Goal: Check status: Check status

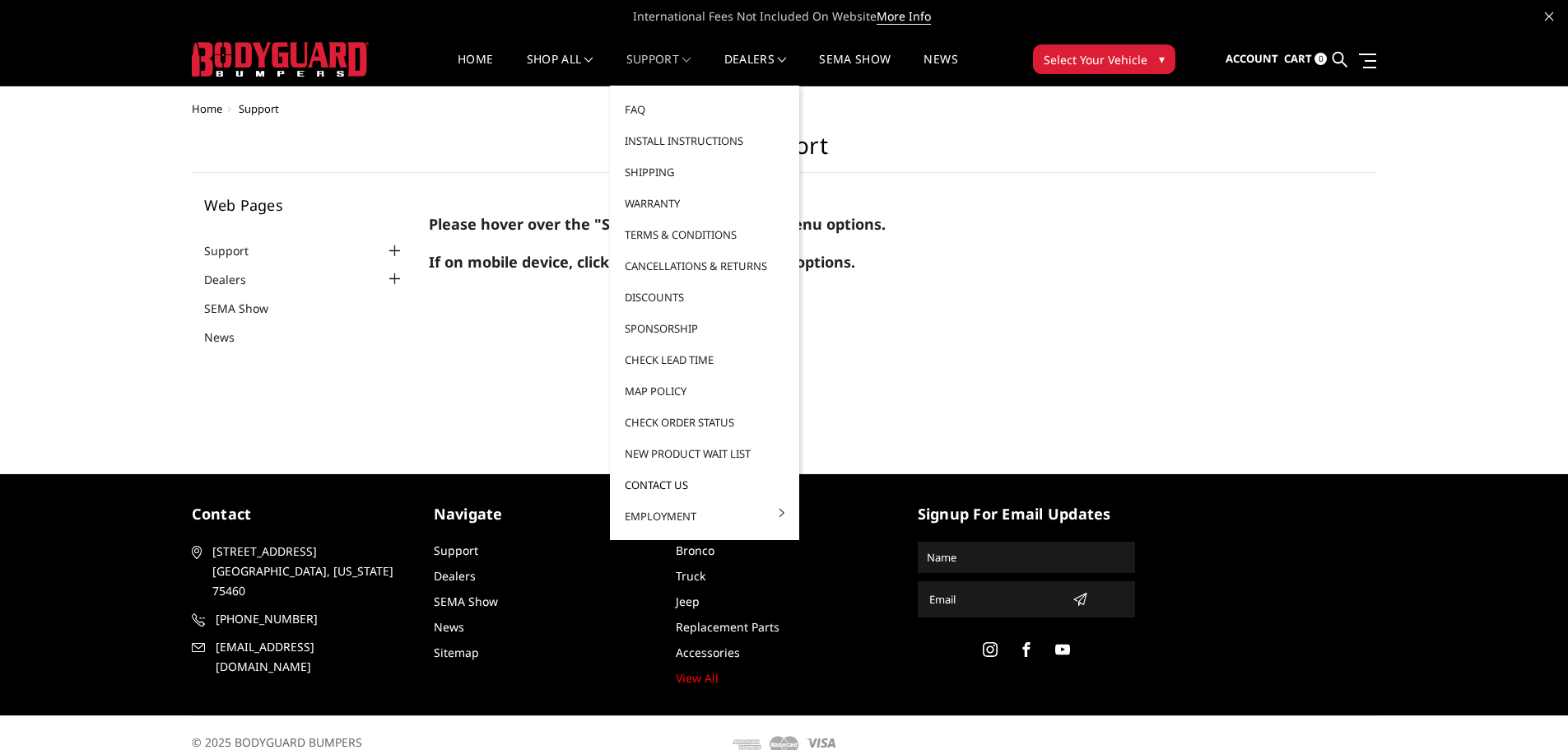
click at [675, 480] on link "Contact Us" at bounding box center [705, 484] width 176 height 31
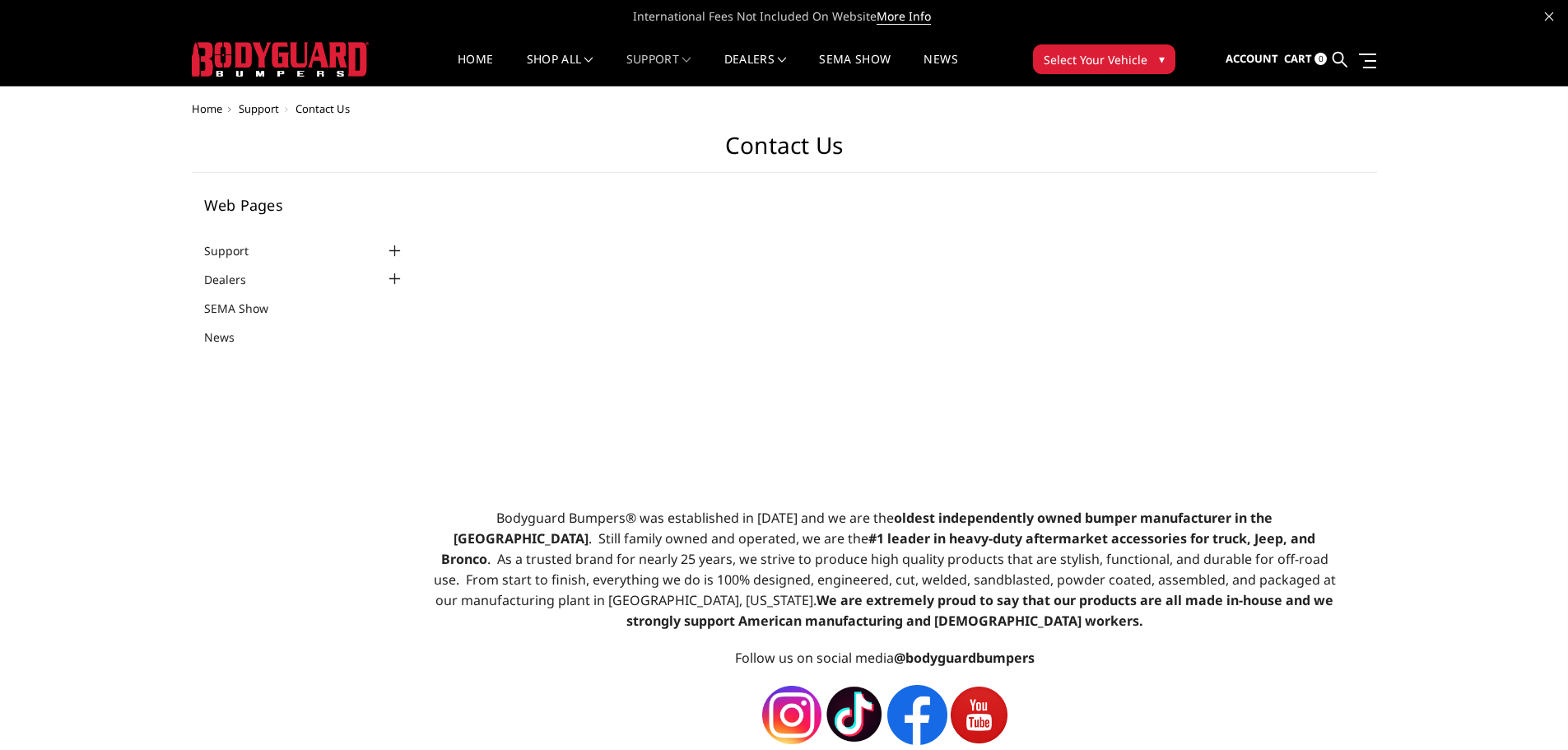
select select "US"
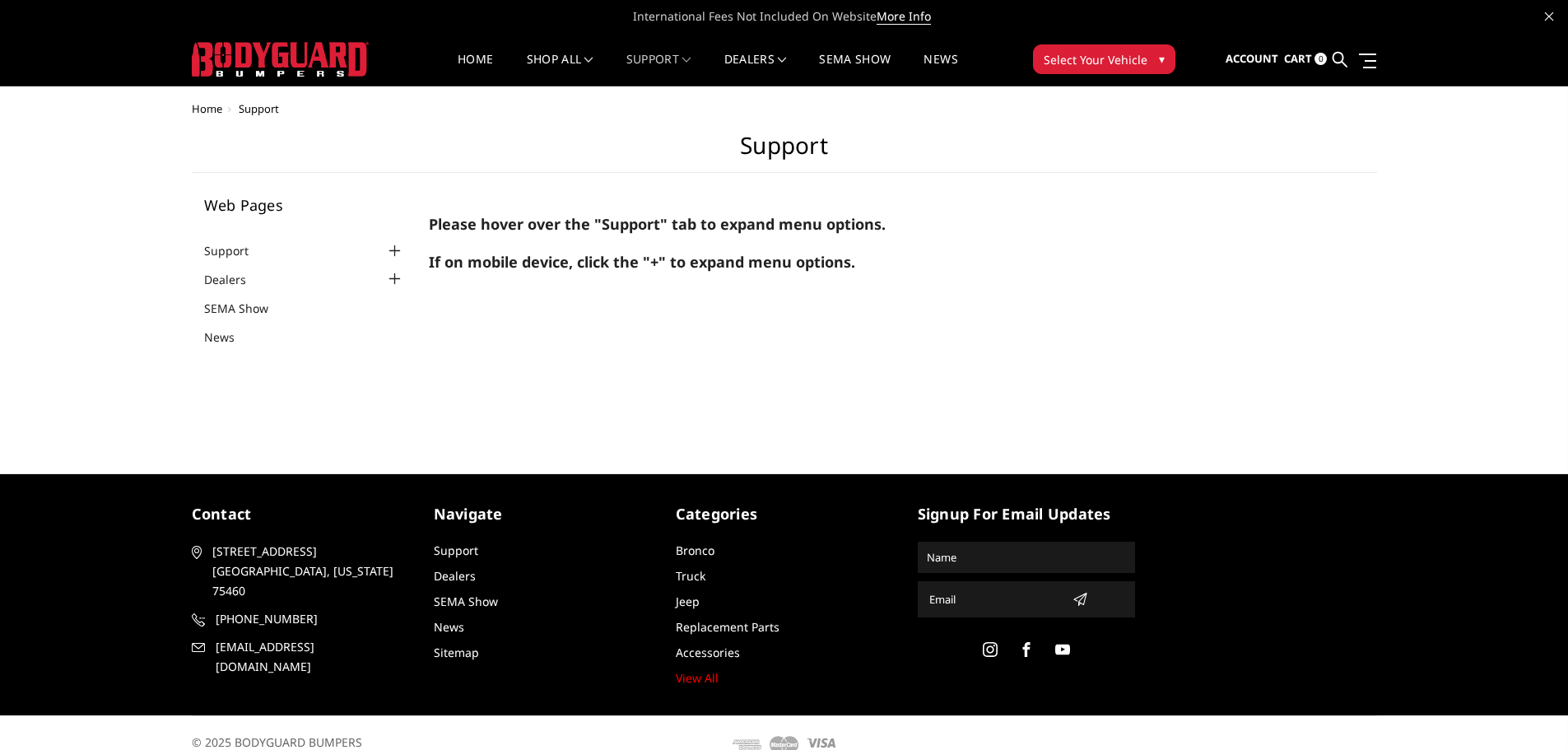
click at [1285, 53] on span "Cart" at bounding box center [1297, 58] width 28 height 15
click at [1276, 53] on span "Account" at bounding box center [1251, 58] width 53 height 15
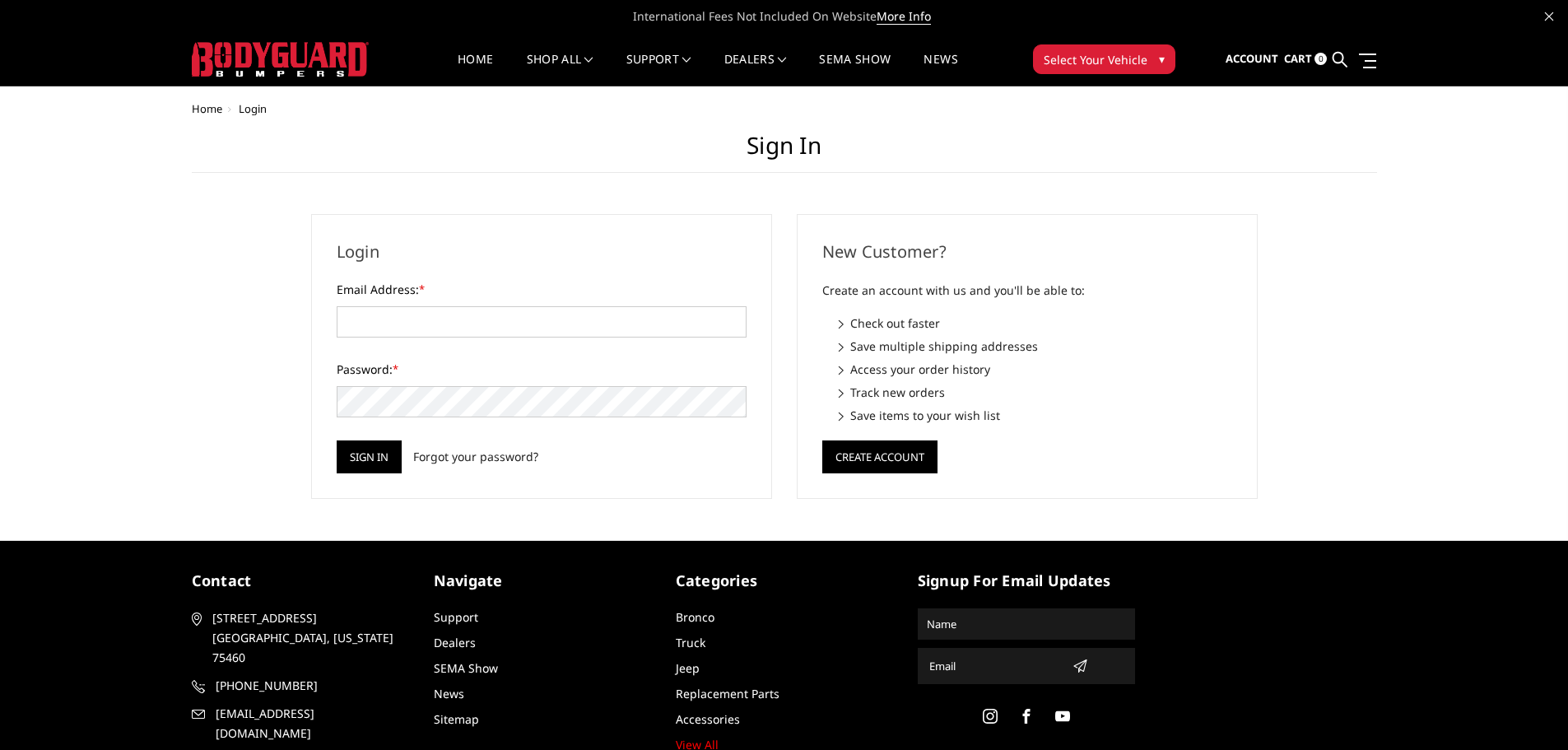
click at [1181, 93] on body "International Fees Not Included On Website More Info Home shop all Bronco 2021-…" at bounding box center [784, 419] width 1568 height 838
click at [1171, 100] on span "Sign in" at bounding box center [1178, 101] width 37 height 14
click at [394, 341] on form "Email Address: * Password: * Sign in Forgot your password?" at bounding box center [541, 376] width 410 height 192
click at [424, 302] on div "Email Address: *" at bounding box center [541, 309] width 410 height 57
click at [422, 312] on input "Email Address: *" at bounding box center [541, 321] width 410 height 31
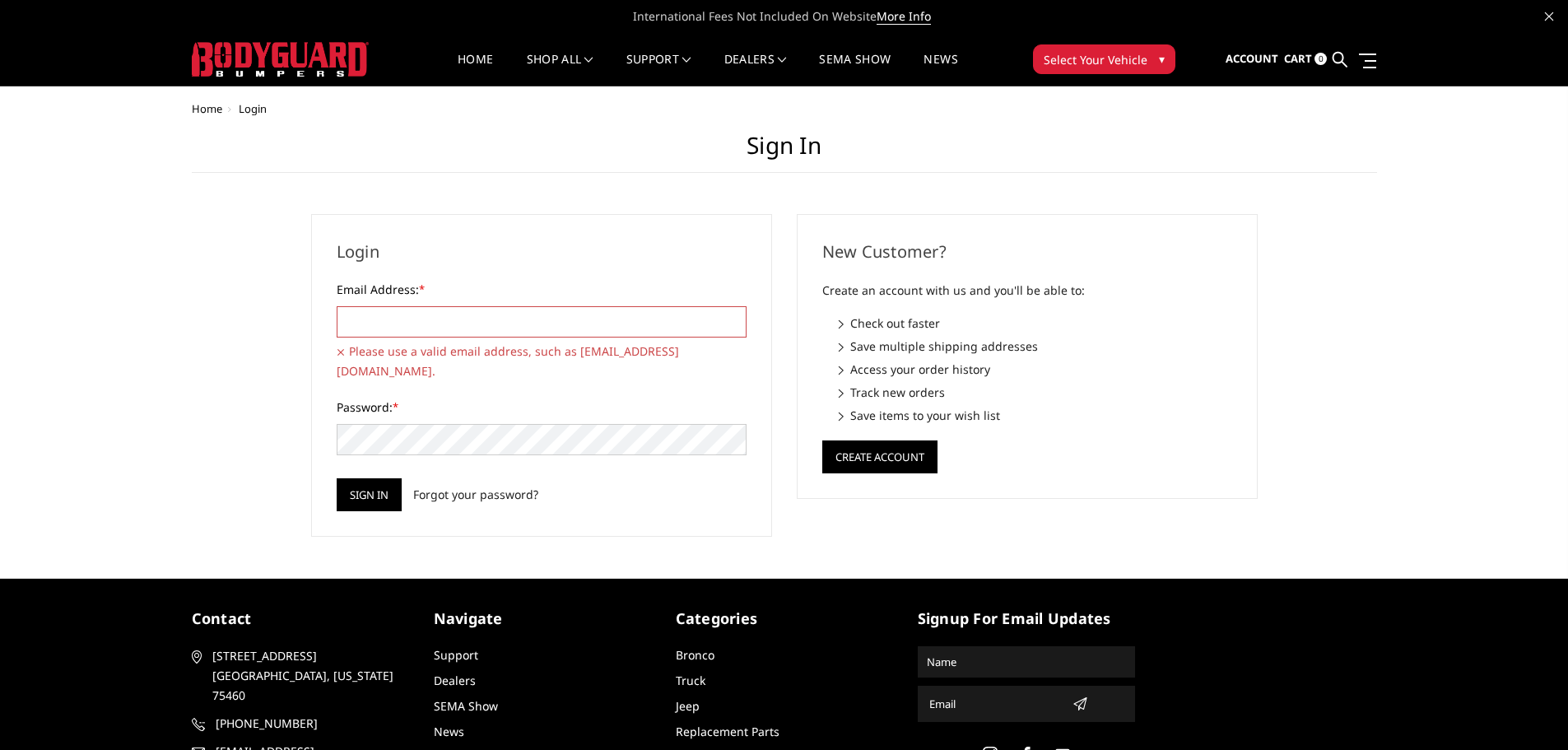
type input "rockystufftrucks@gmail.com"
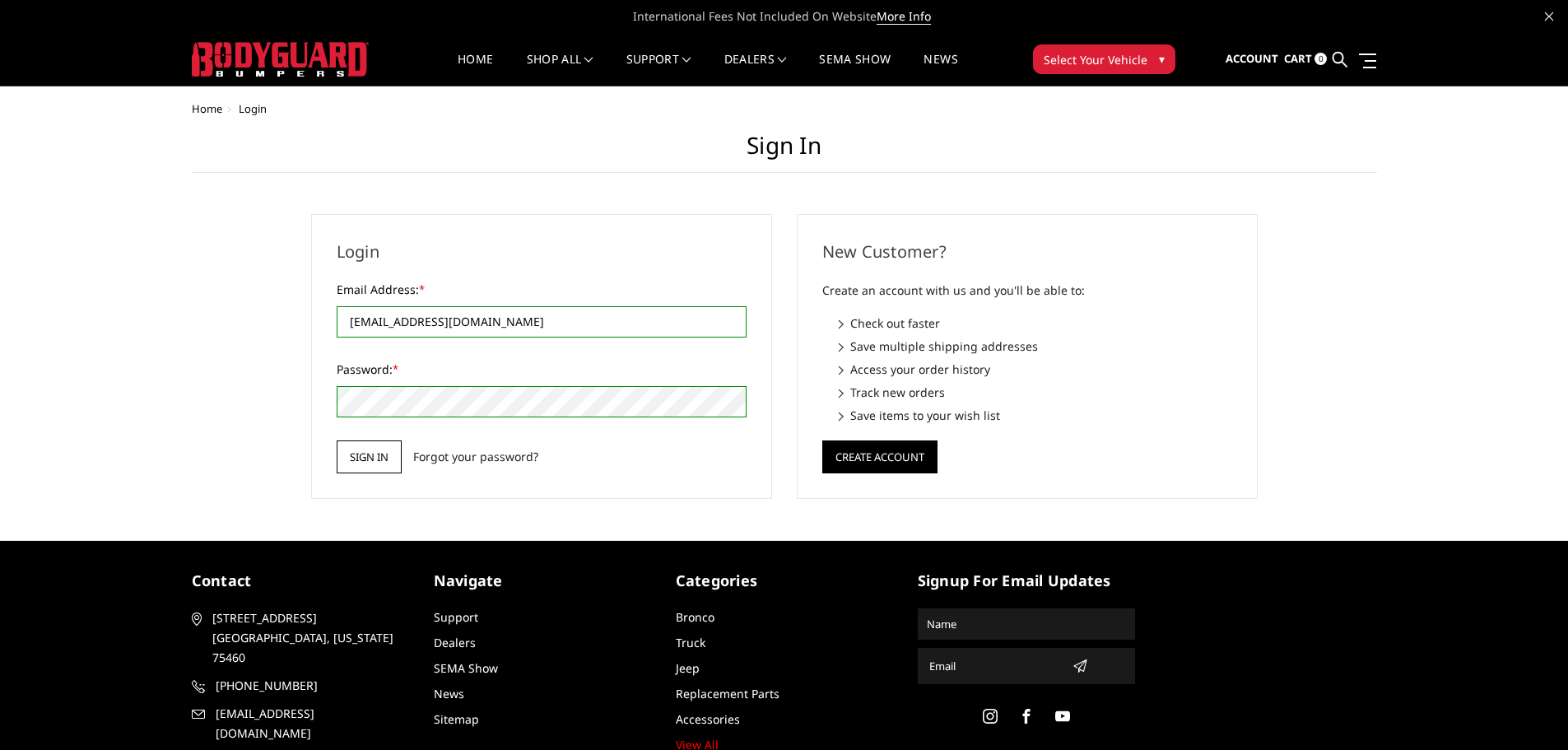
click at [379, 460] on input "Sign in" at bounding box center [368, 456] width 65 height 33
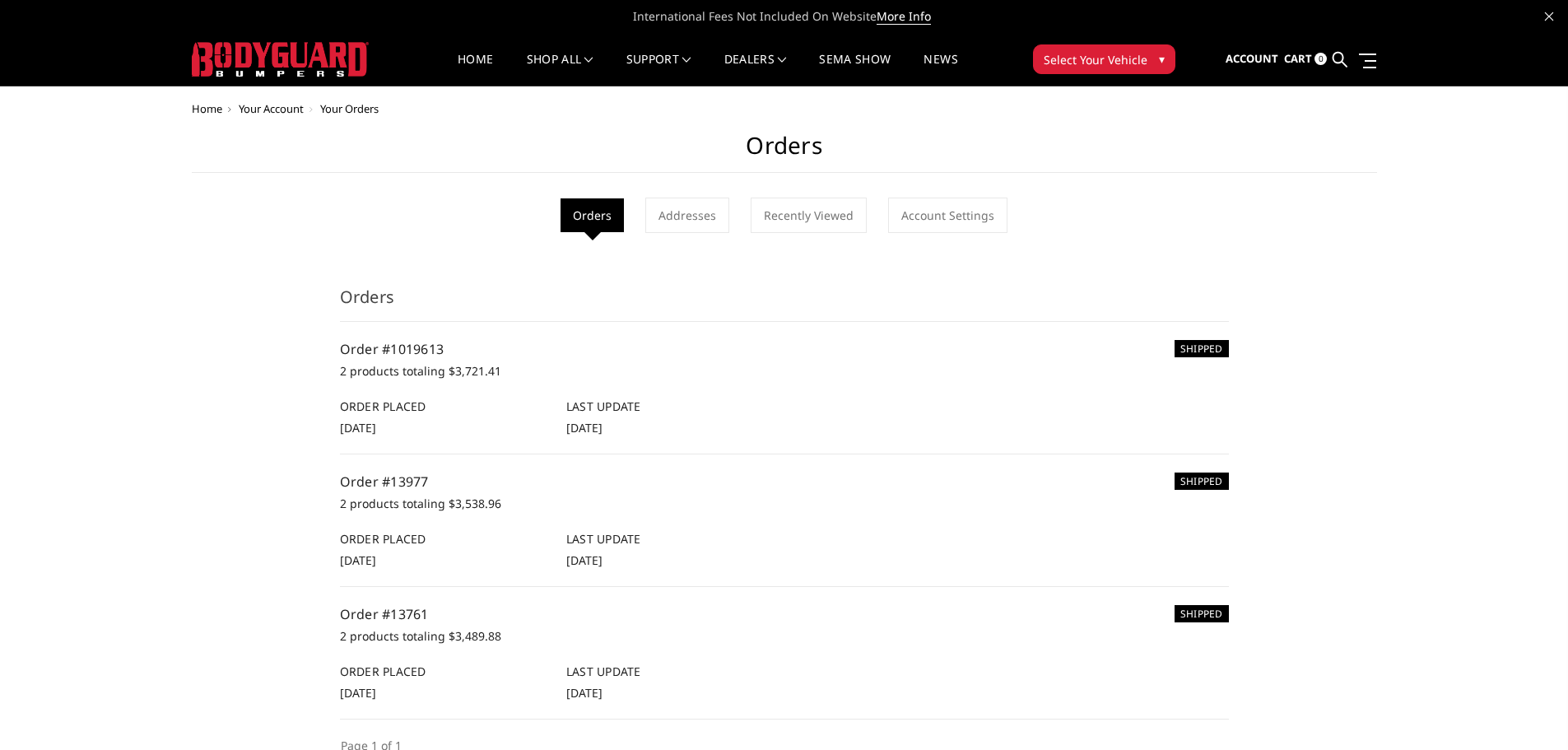
click at [400, 373] on p "2 products totaling $3,721.41" at bounding box center [784, 371] width 889 height 20
click at [368, 367] on p "2 products totaling $3,721.41" at bounding box center [784, 371] width 889 height 20
click at [383, 354] on link "Order #1019613" at bounding box center [392, 349] width 104 height 18
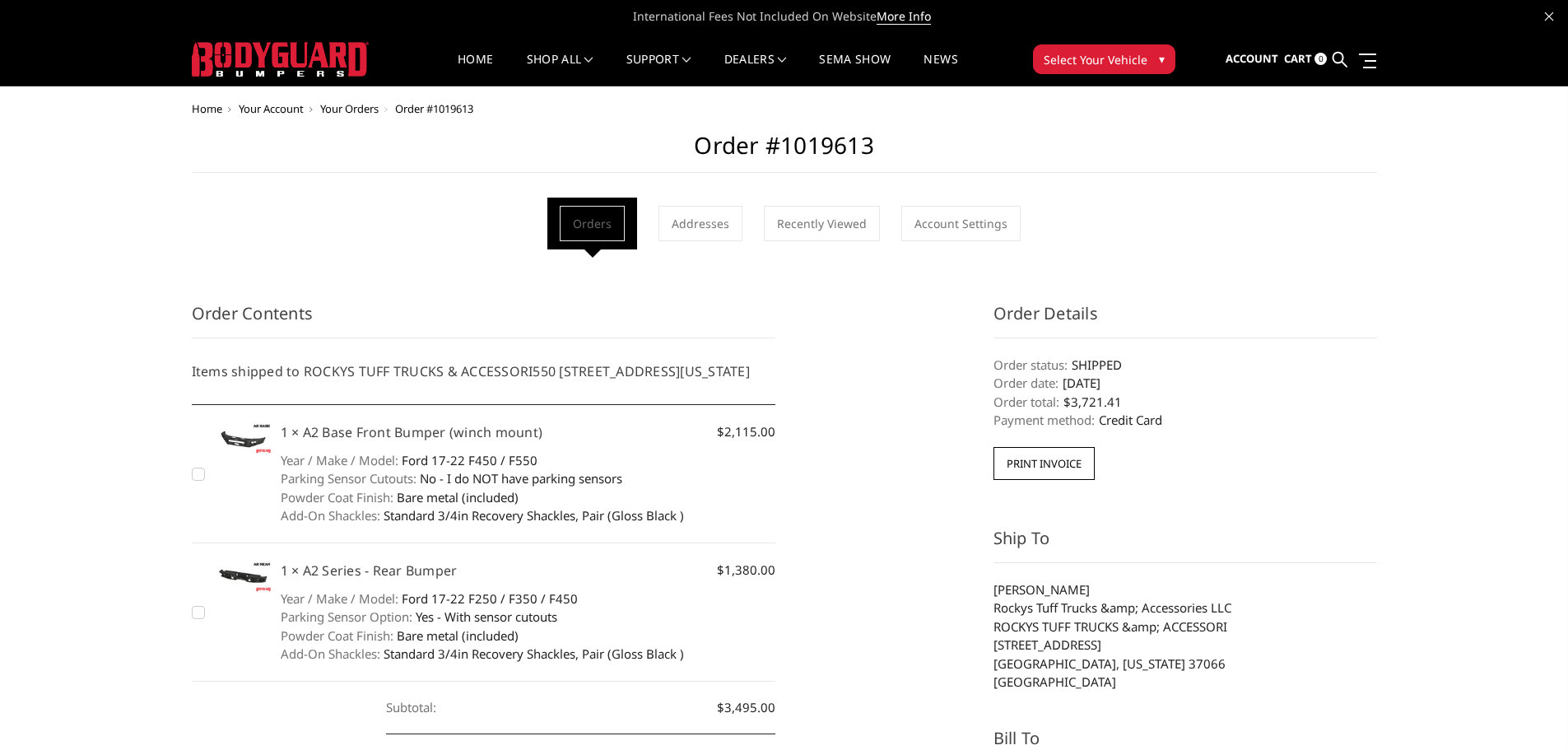
scroll to position [82, 0]
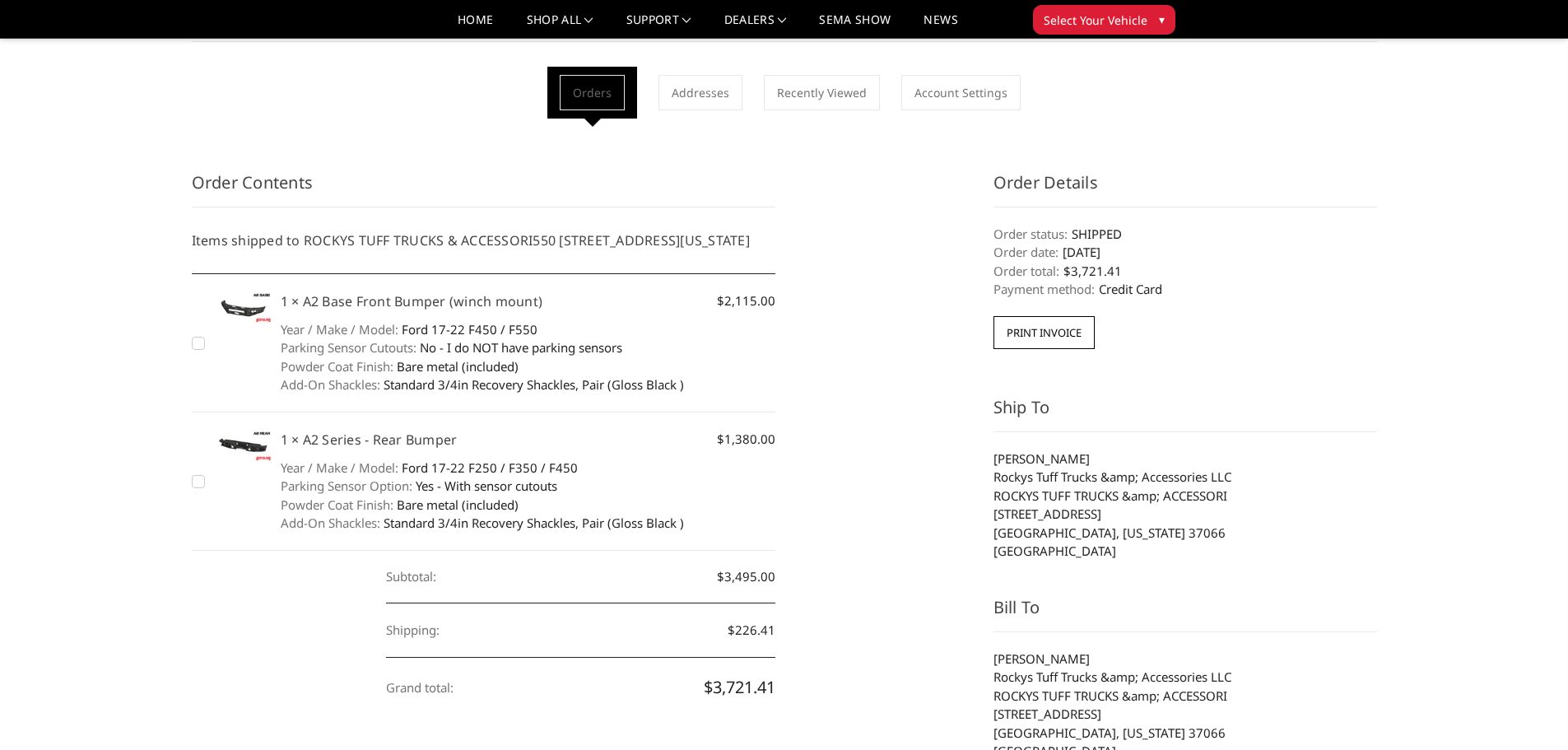
click at [247, 323] on img at bounding box center [243, 307] width 58 height 32
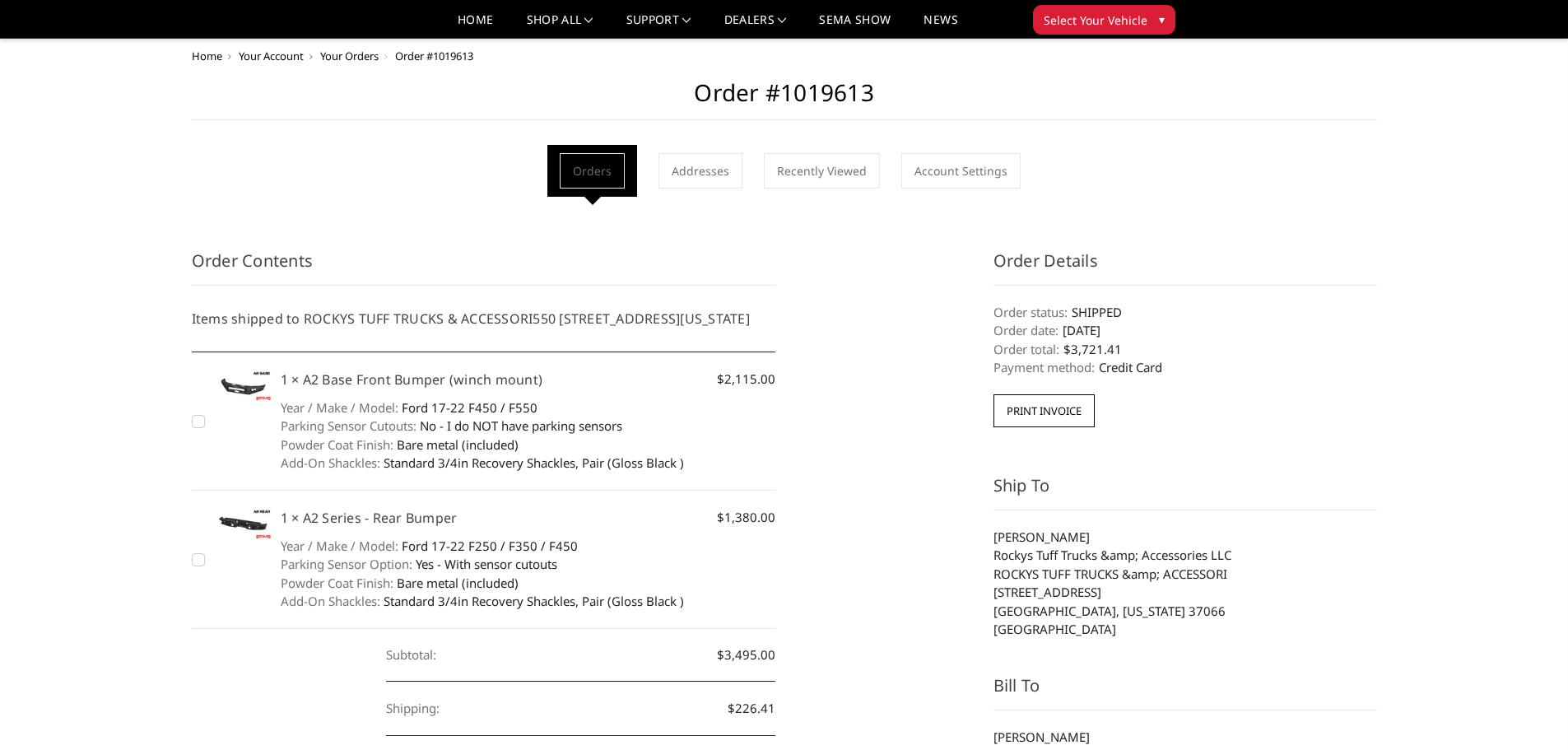
scroll to position [0, 0]
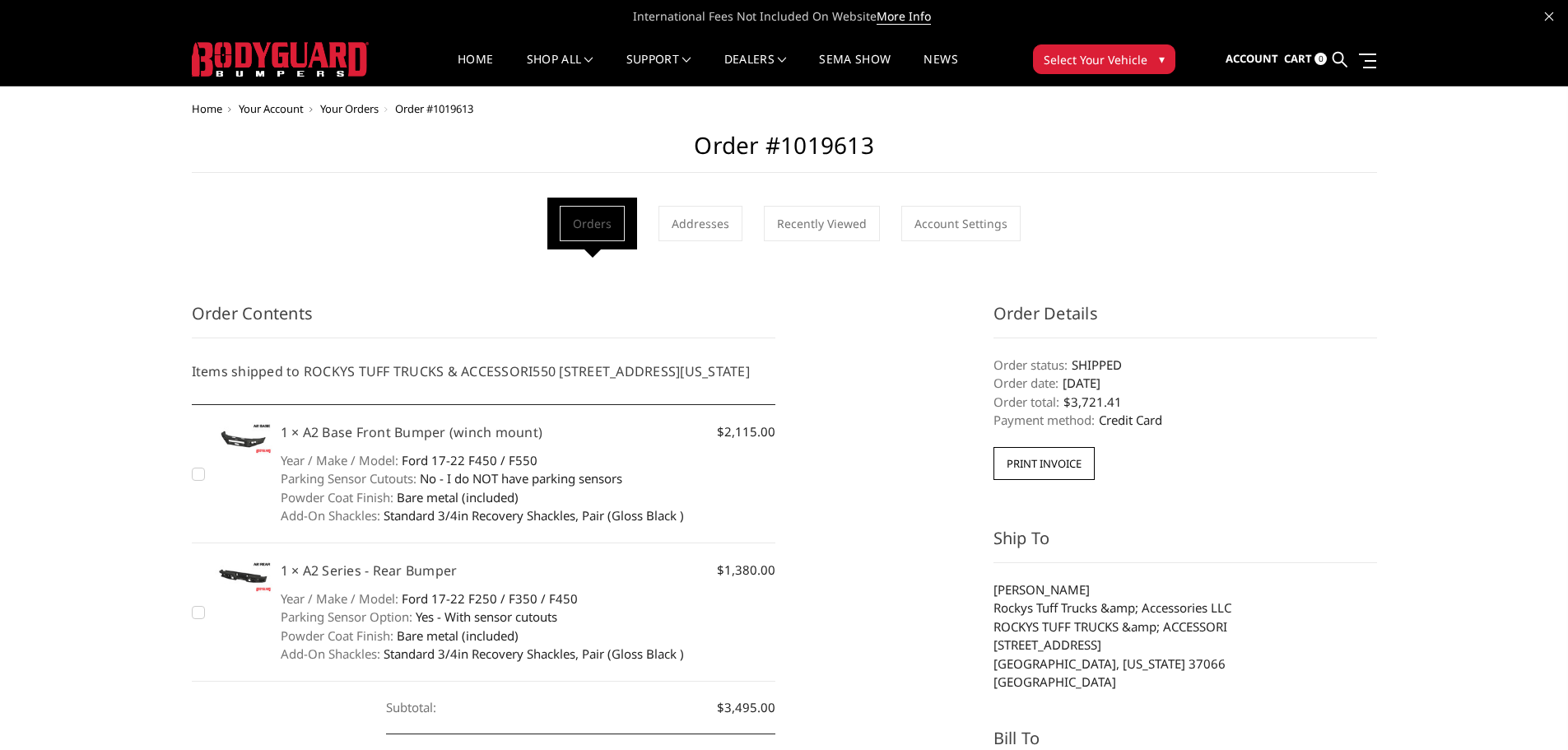
click at [250, 455] on img at bounding box center [243, 438] width 58 height 32
click at [459, 57] on link "Home" at bounding box center [475, 69] width 36 height 32
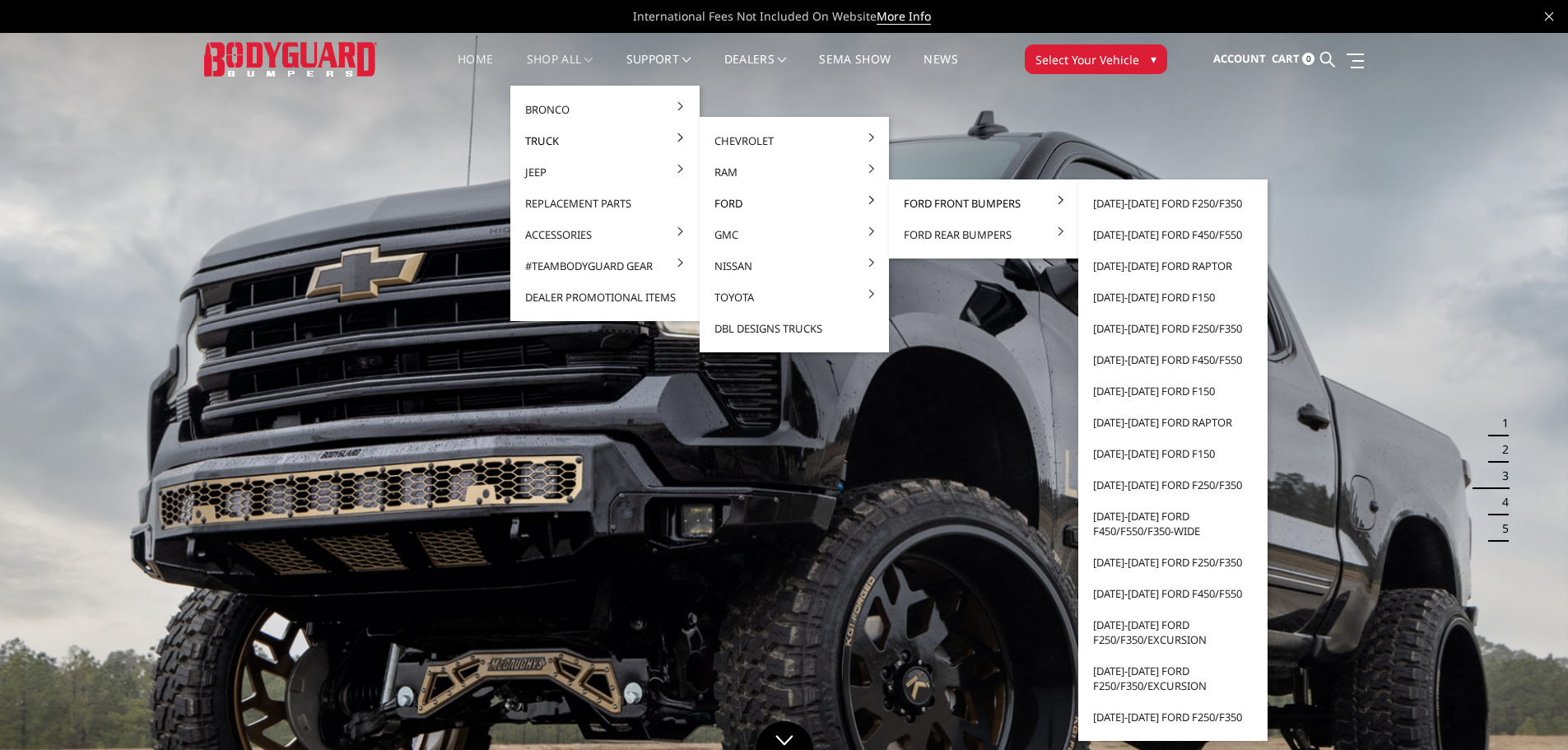
click at [940, 198] on link "Ford Front Bumpers" at bounding box center [983, 203] width 176 height 31
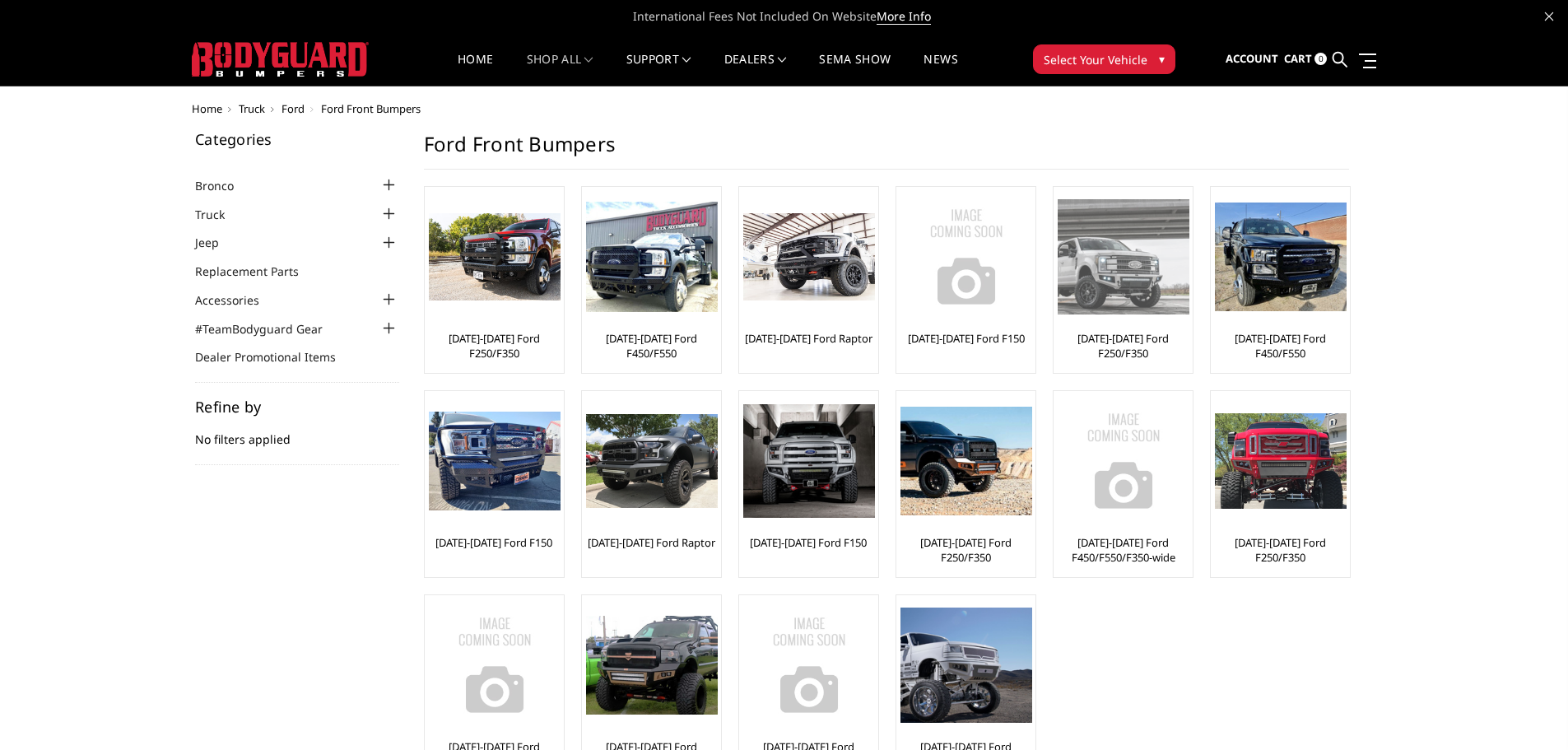
click at [1141, 254] on img at bounding box center [1123, 256] width 132 height 115
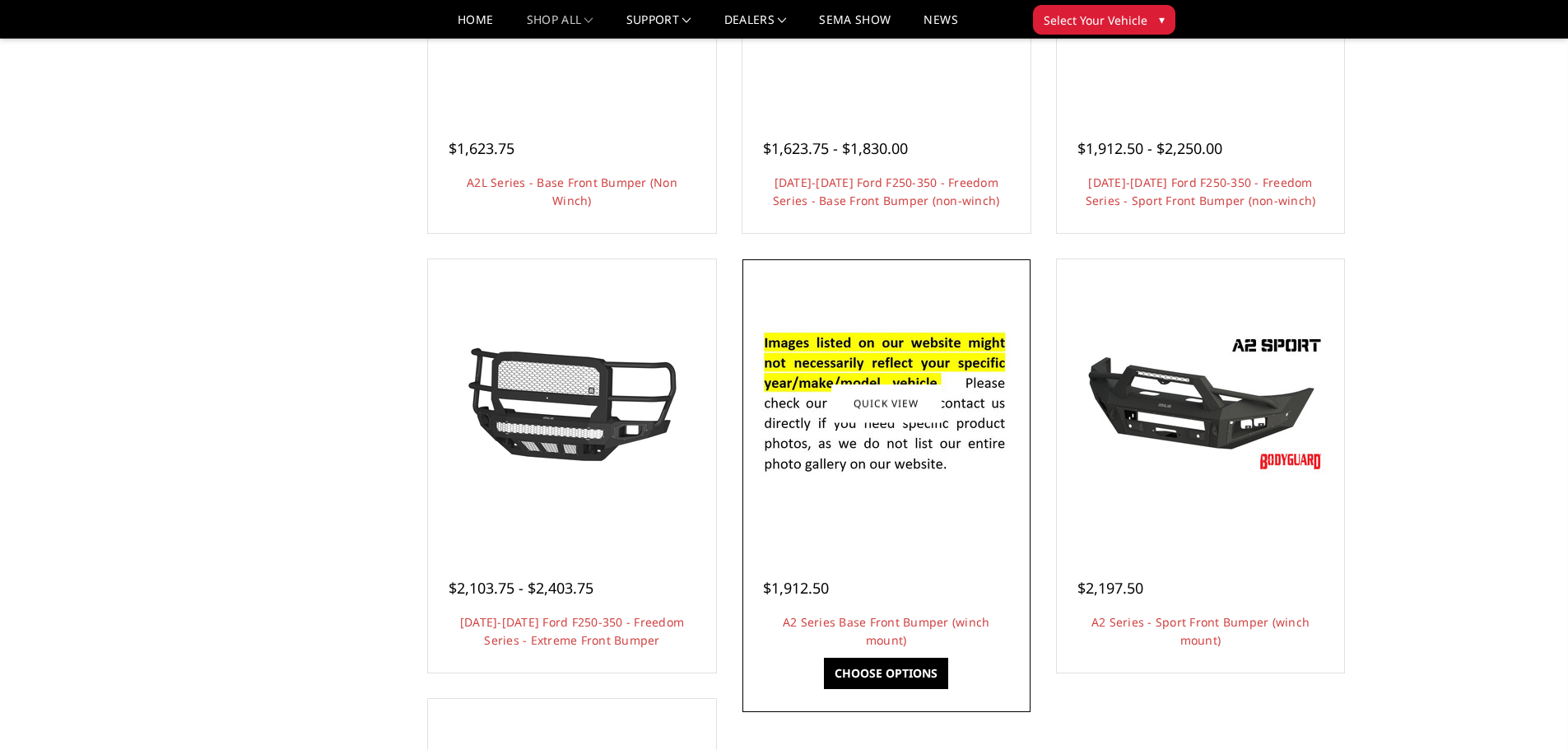
scroll to position [823, 0]
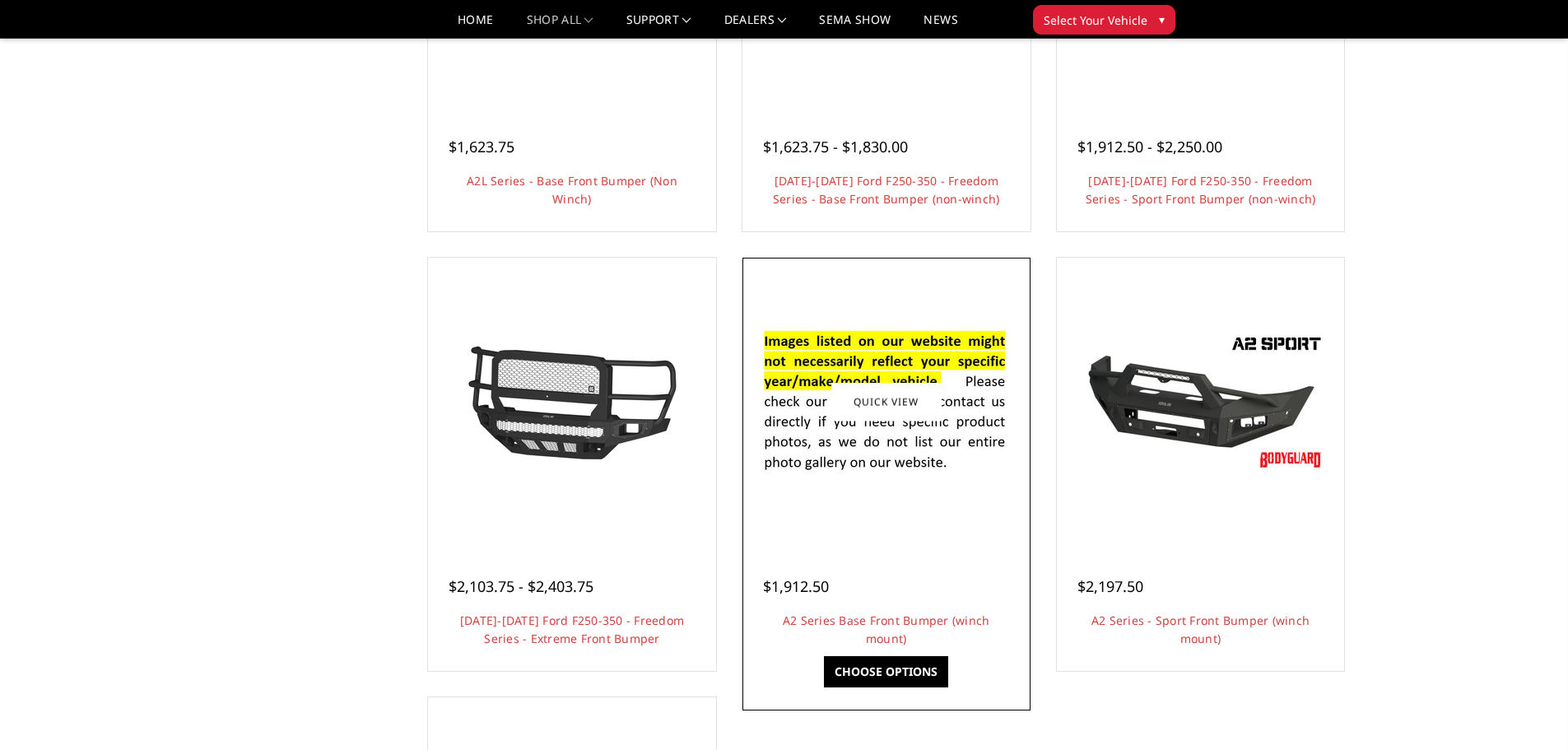
click at [844, 375] on img at bounding box center [886, 402] width 263 height 180
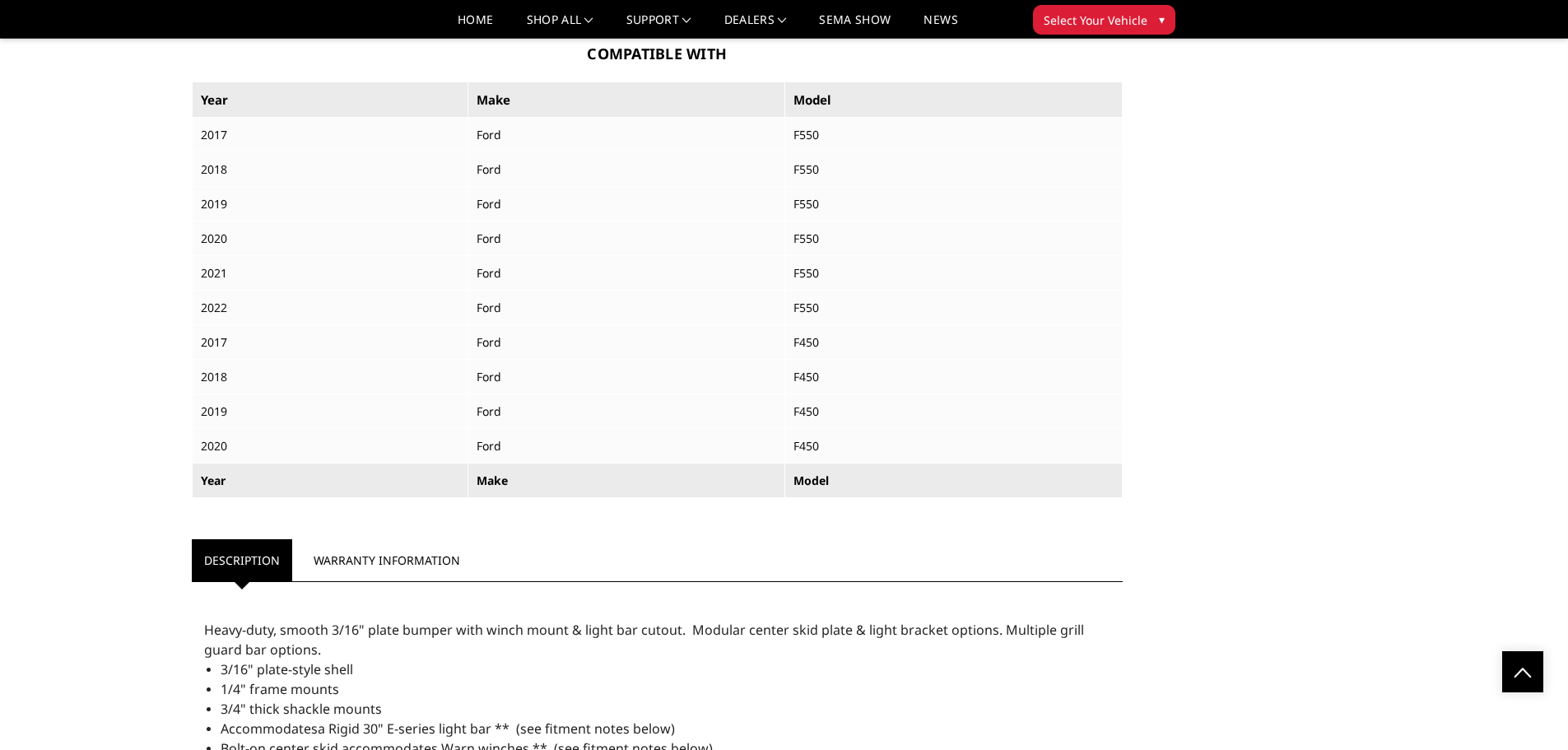
scroll to position [819, 0]
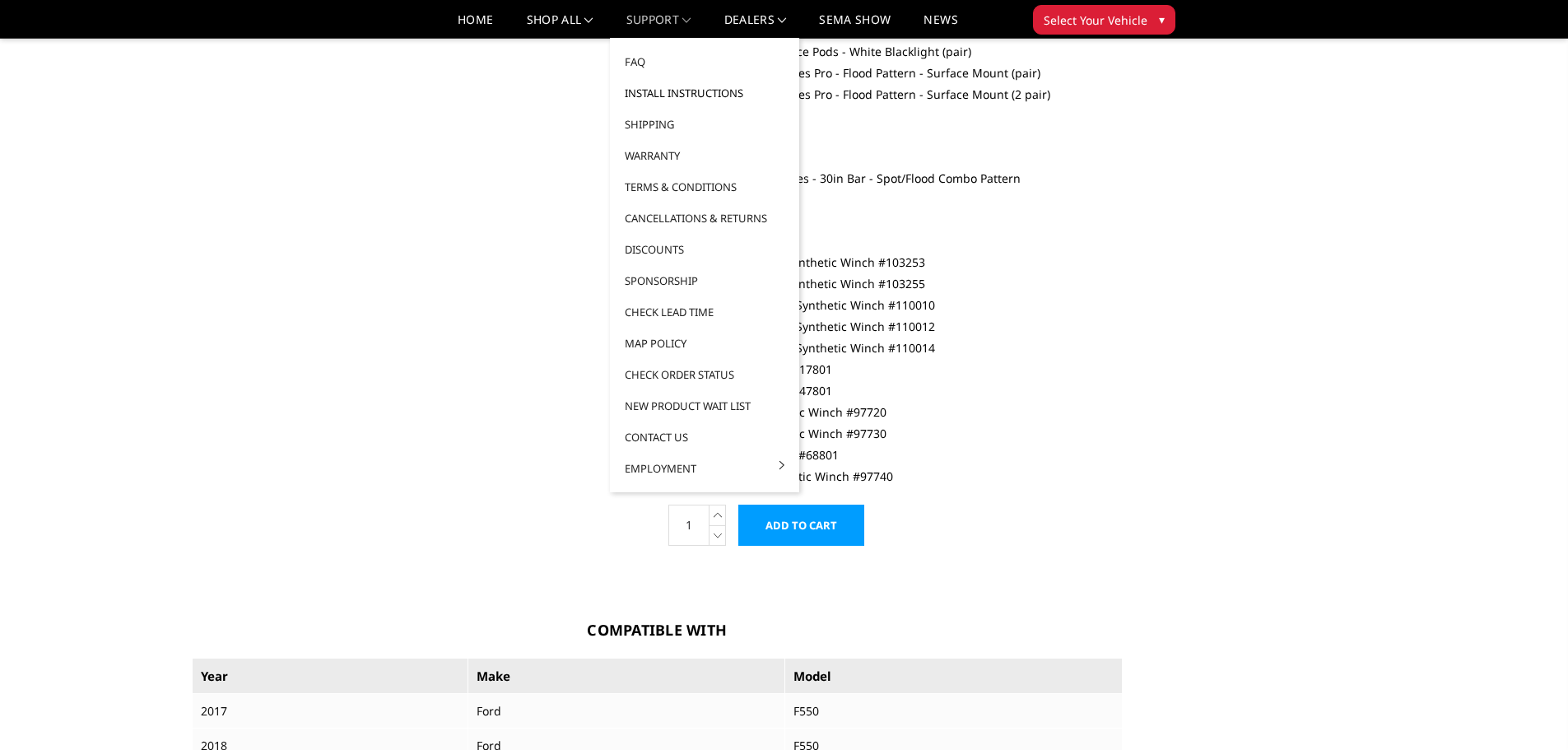
click at [675, 96] on link "Install Instructions" at bounding box center [705, 93] width 176 height 31
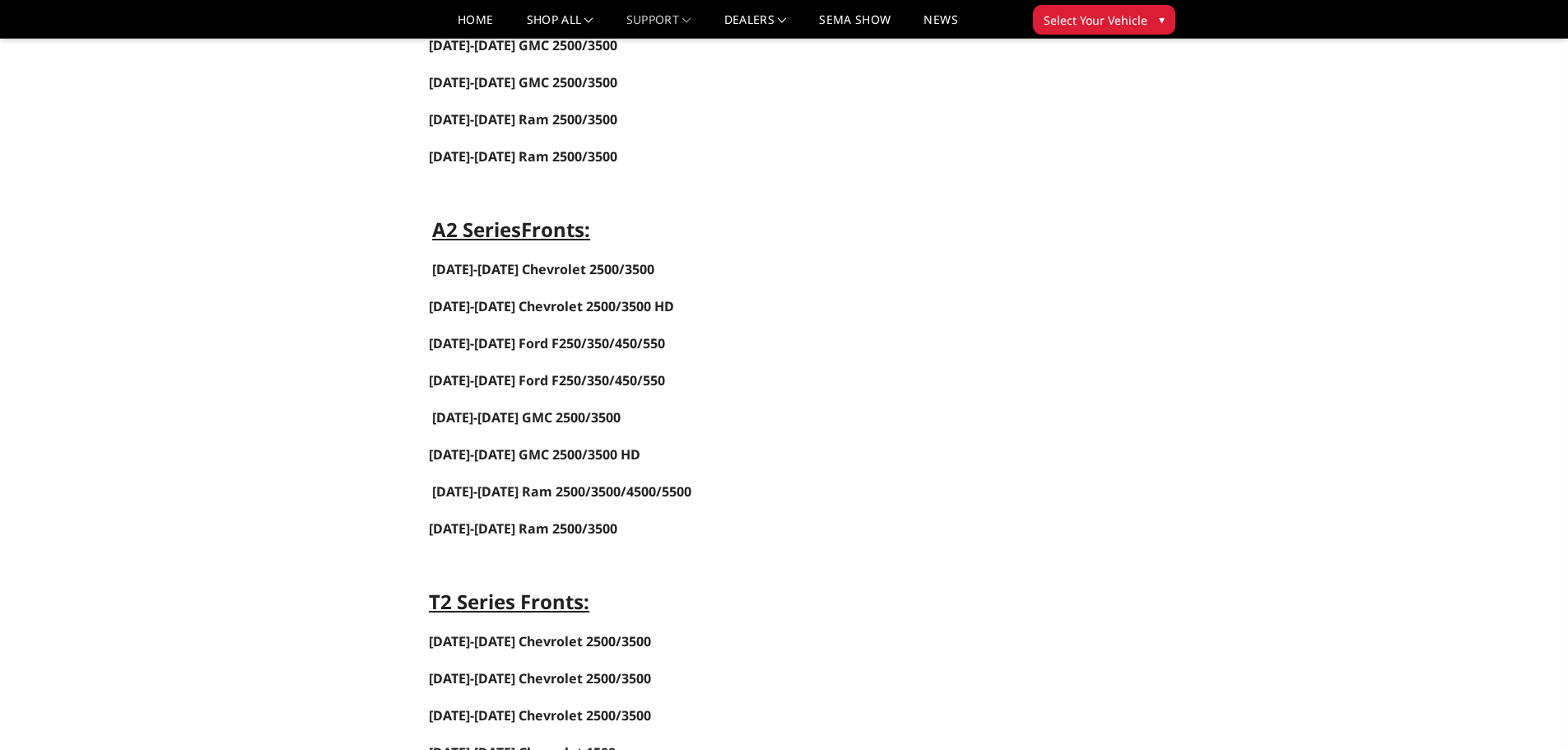
scroll to position [1069, 0]
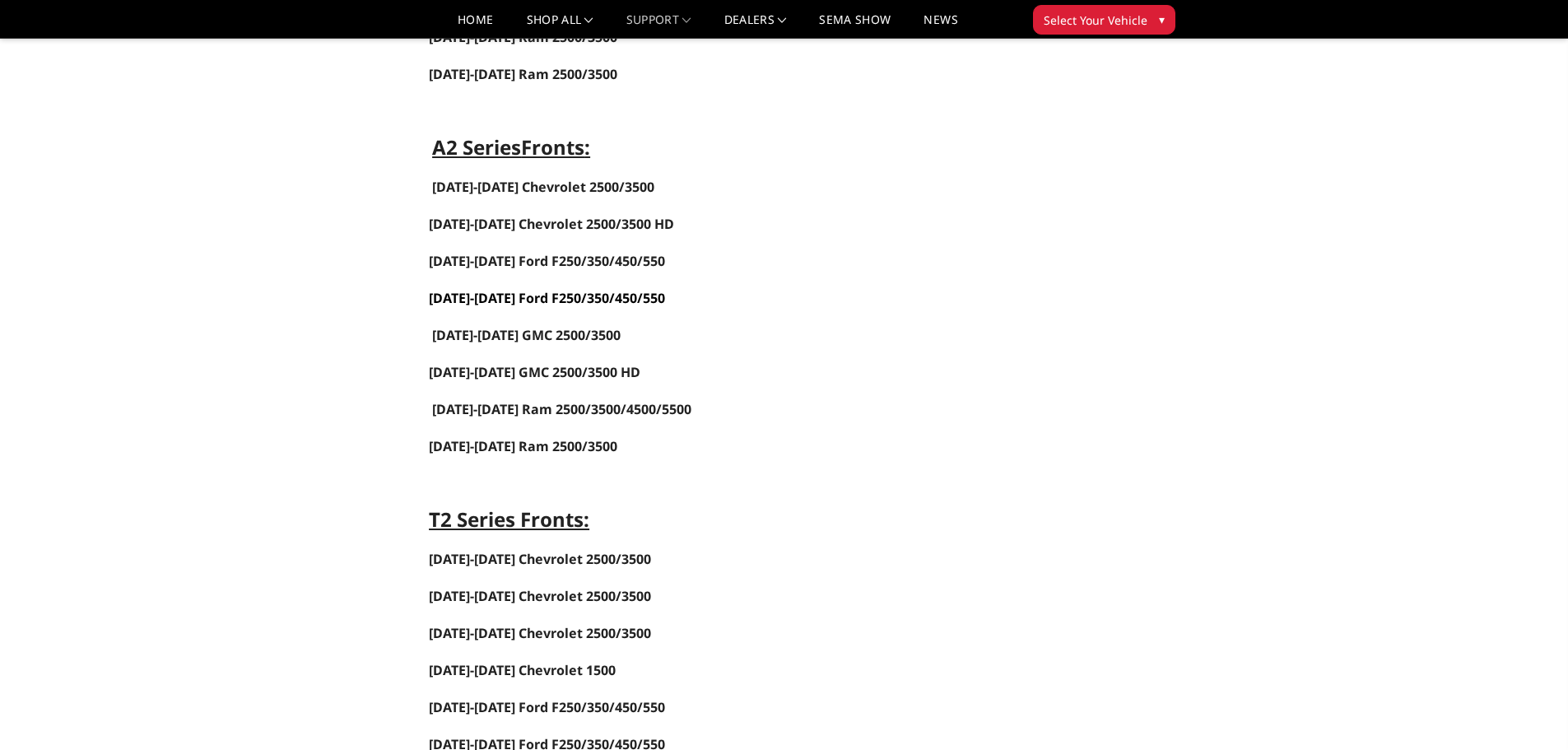
click at [461, 306] on link "[DATE]-[DATE] Ford F250/350/450/550" at bounding box center [546, 298] width 236 height 18
